Goal: Information Seeking & Learning: Learn about a topic

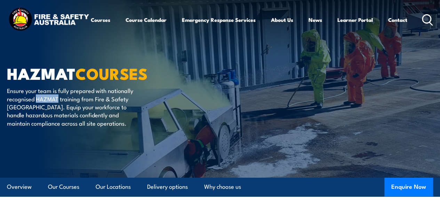
drag, startPoint x: 63, startPoint y: 115, endPoint x: 84, endPoint y: 115, distance: 20.9
click at [84, 115] on p "Ensure your team is fully prepared with nationally recognised HAZMAT training f…" at bounding box center [70, 107] width 127 height 41
copy p "HAZMAT"
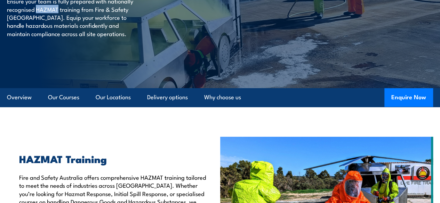
scroll to position [139, 0]
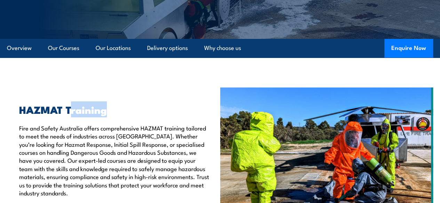
drag, startPoint x: 69, startPoint y: 128, endPoint x: 106, endPoint y: 131, distance: 37.0
click at [106, 114] on h2 "HAZMAT Training" at bounding box center [114, 109] width 191 height 9
click at [117, 132] on div "HAZMAT Training Fire and Safety [GEOGRAPHIC_DATA] offers comprehensive HAZMAT t…" at bounding box center [111, 151] width 198 height 93
drag, startPoint x: 67, startPoint y: 124, endPoint x: 106, endPoint y: 131, distance: 39.3
click at [106, 114] on h2 "HAZMAT Training" at bounding box center [114, 109] width 191 height 9
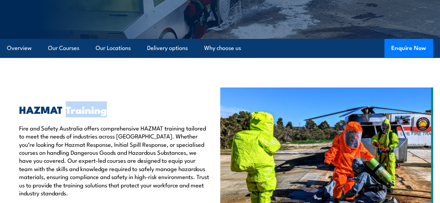
copy h2 "Training"
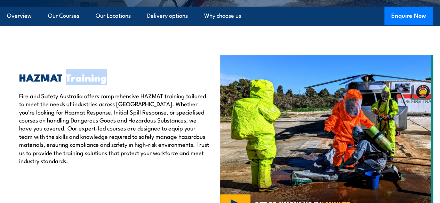
scroll to position [174, 0]
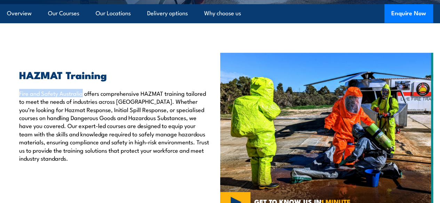
drag, startPoint x: 19, startPoint y: 109, endPoint x: 82, endPoint y: 110, distance: 63.0
click at [82, 110] on p "Fire and Safety Australia offers comprehensive HAZMAT training tailored to meet…" at bounding box center [114, 125] width 191 height 73
copy p "Fire and Safety [GEOGRAPHIC_DATA]"
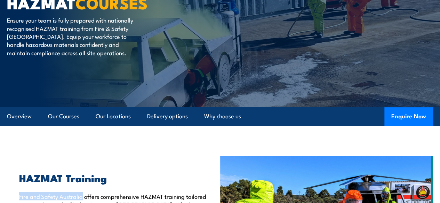
scroll to position [0, 0]
